Goal: Navigation & Orientation: Find specific page/section

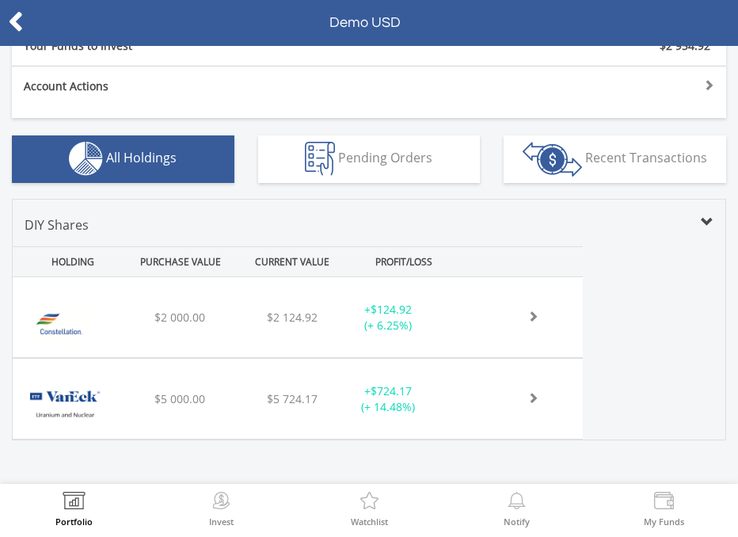
scroll to position [541, 0]
click at [530, 405] on div at bounding box center [515, 400] width 47 height 16
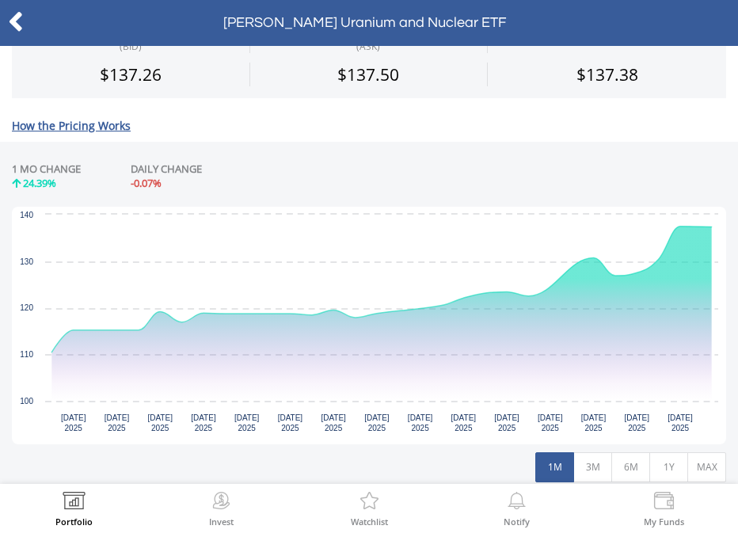
scroll to position [567, 0]
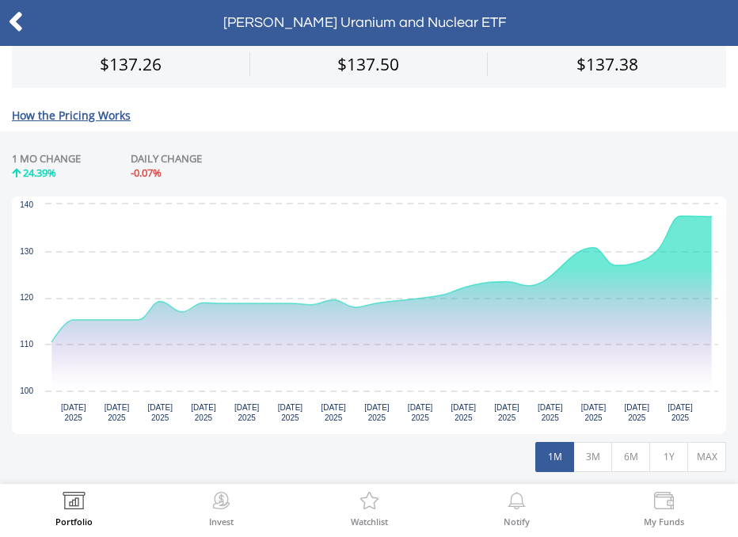
click at [590, 457] on button "3M" at bounding box center [593, 457] width 39 height 30
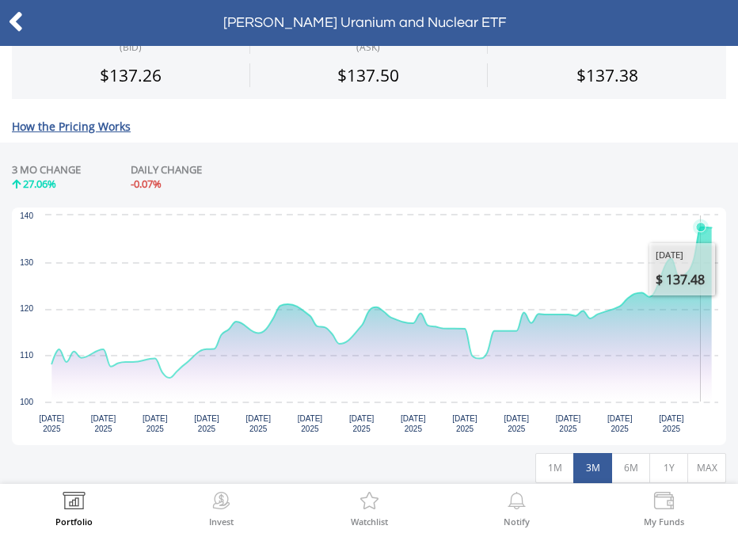
scroll to position [557, 0]
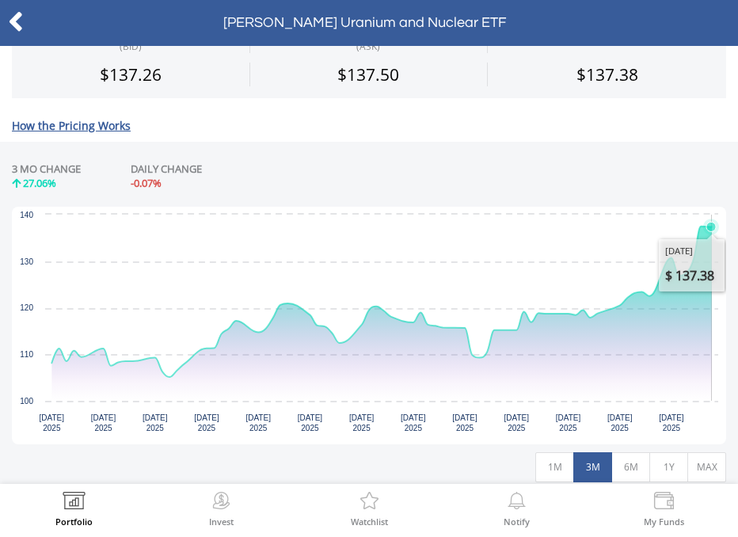
click at [630, 464] on button "6M" at bounding box center [631, 467] width 39 height 30
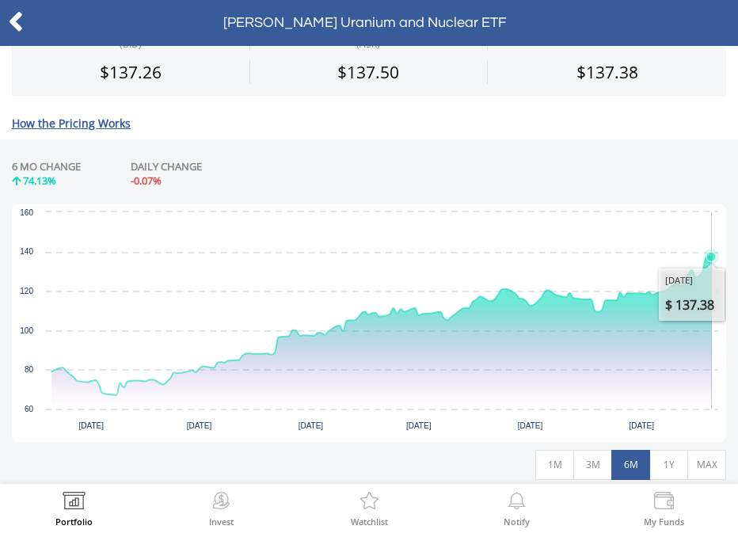
scroll to position [563, 0]
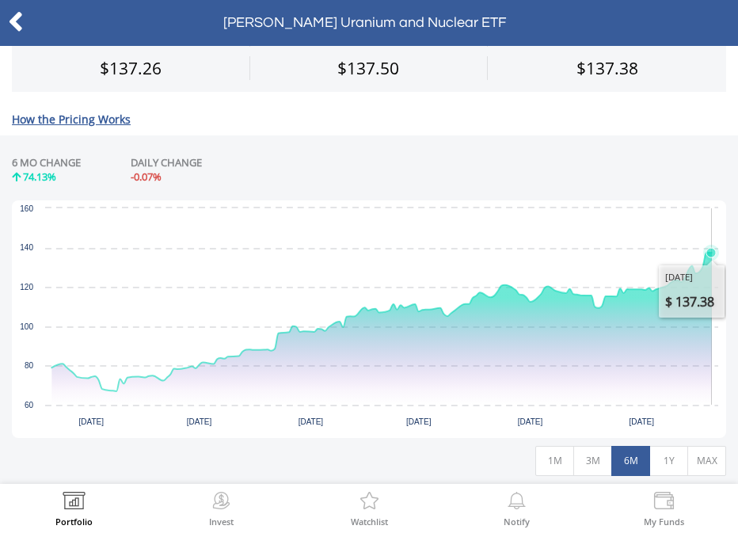
click at [670, 456] on button "1Y" at bounding box center [669, 461] width 39 height 30
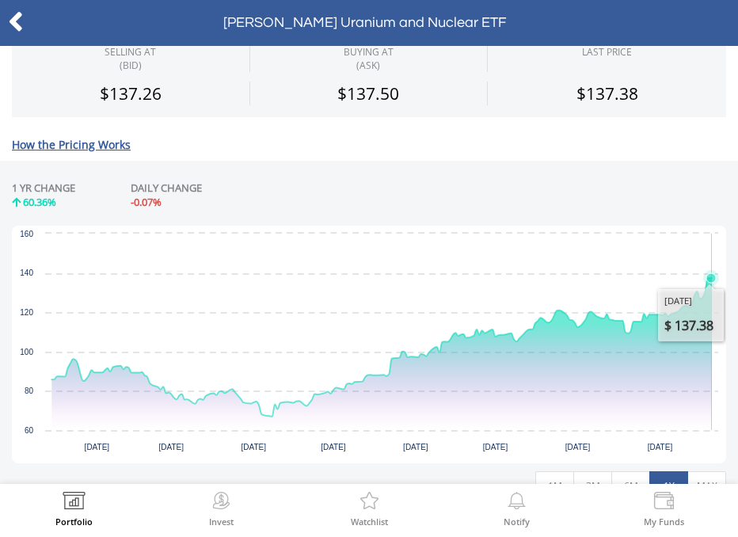
scroll to position [544, 0]
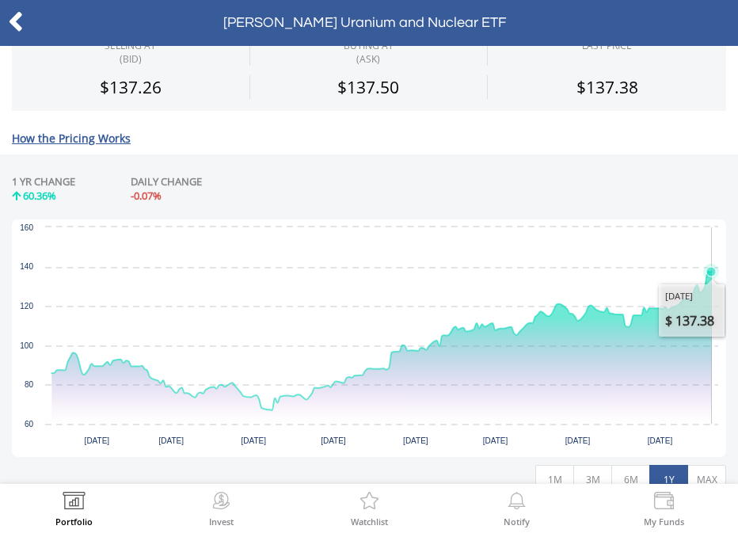
click at [15, 21] on icon at bounding box center [16, 21] width 16 height 31
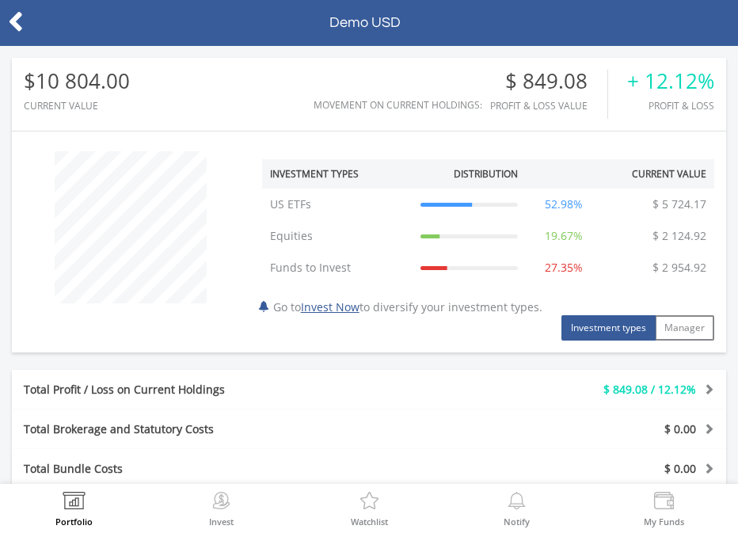
click at [22, 21] on icon at bounding box center [16, 21] width 16 height 31
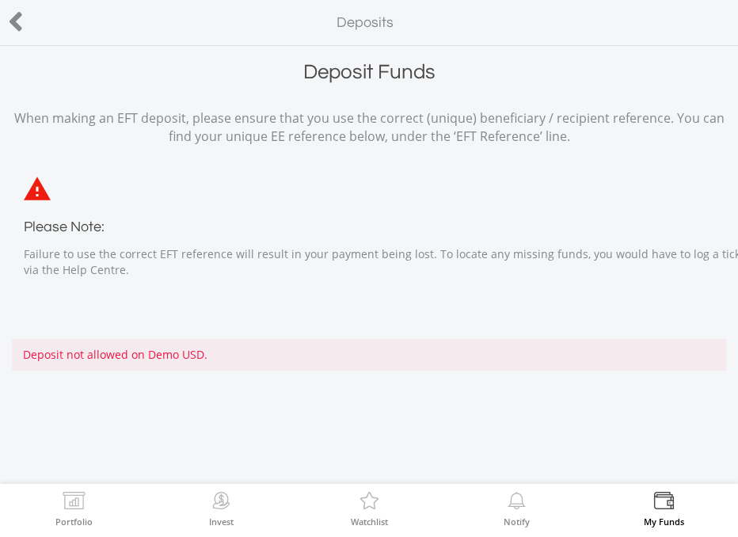
click at [23, 25] on icon at bounding box center [16, 21] width 16 height 31
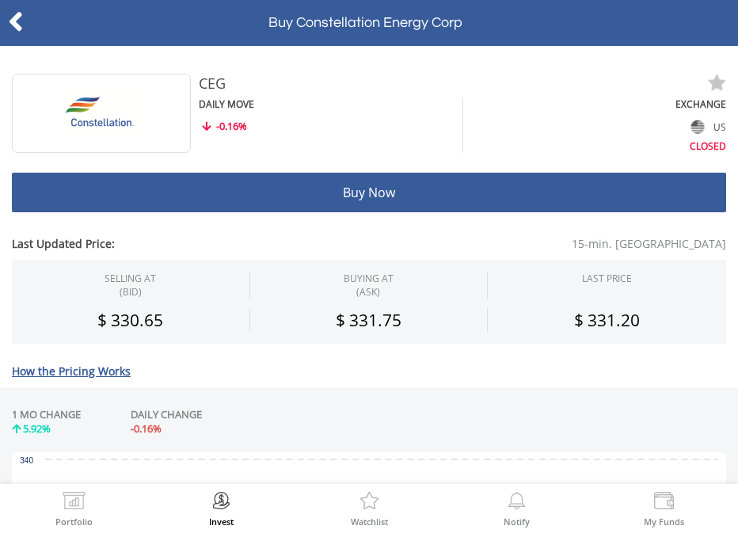
click at [22, 25] on icon at bounding box center [16, 21] width 16 height 31
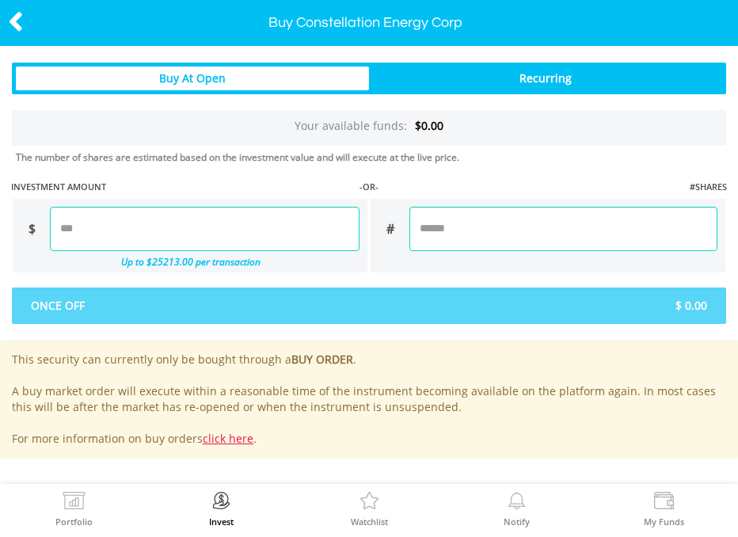
scroll to position [939, 0]
